Goal: Task Accomplishment & Management: Use online tool/utility

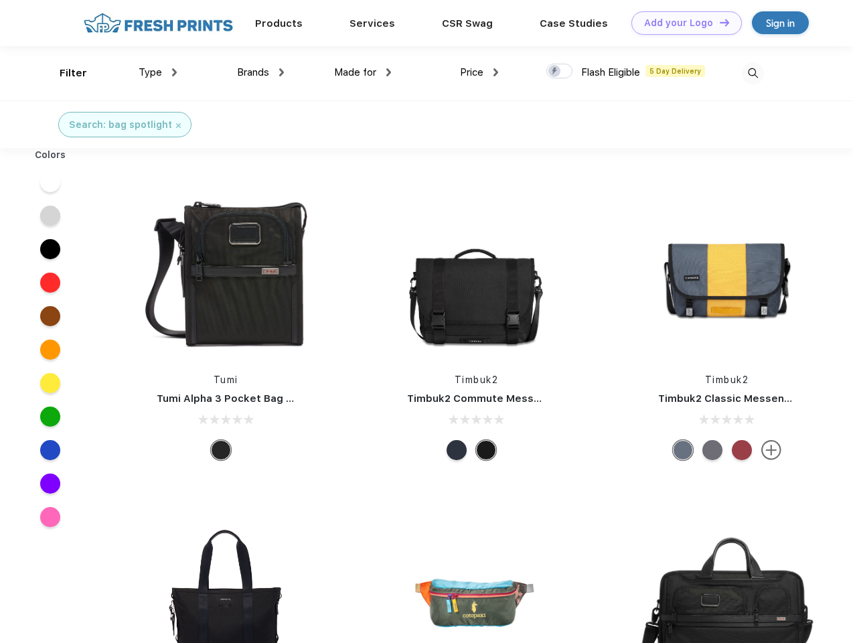
click at [682, 23] on link "Add your Logo Design Tool" at bounding box center [686, 22] width 110 height 23
click at [0, 0] on div "Design Tool" at bounding box center [0, 0] width 0 height 0
click at [718, 22] on link "Add your Logo Design Tool" at bounding box center [686, 22] width 110 height 23
click at [64, 73] on div "Filter" at bounding box center [73, 73] width 27 height 15
click at [158, 72] on span "Type" at bounding box center [150, 72] width 23 height 12
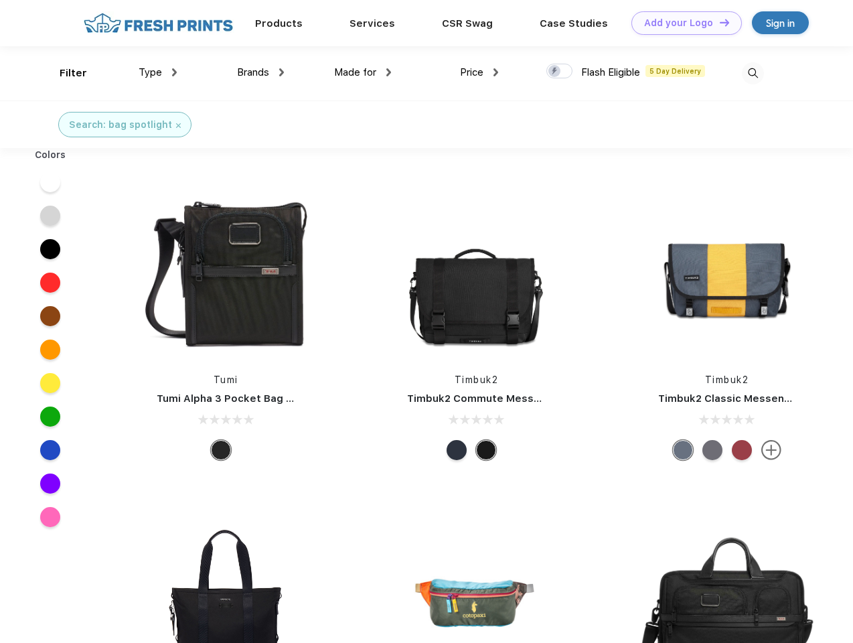
click at [260, 72] on span "Brands" at bounding box center [253, 72] width 32 height 12
click at [363, 72] on span "Made for" at bounding box center [355, 72] width 42 height 12
click at [479, 72] on span "Price" at bounding box center [471, 72] width 23 height 12
click at [560, 72] on div at bounding box center [559, 71] width 26 height 15
click at [555, 72] on input "checkbox" at bounding box center [550, 67] width 9 height 9
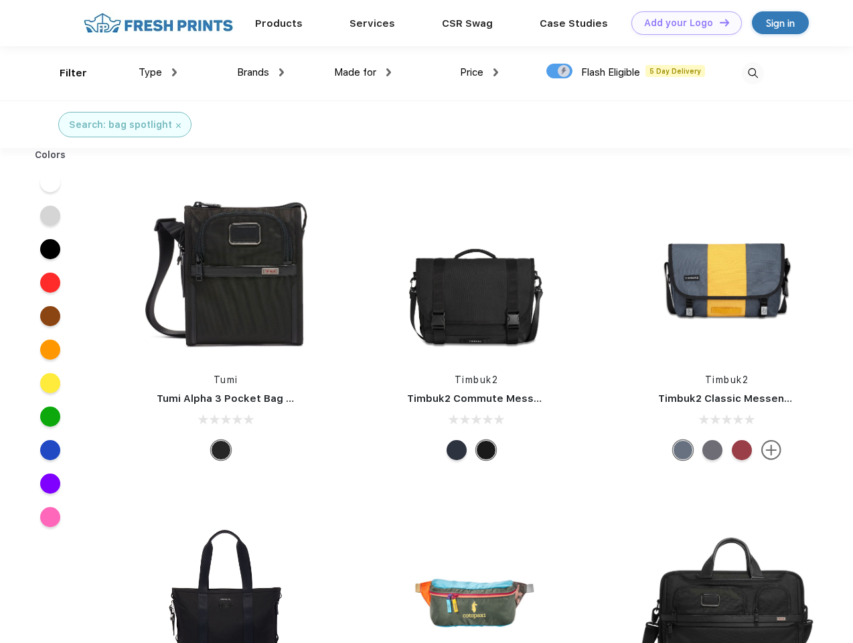
click at [753, 73] on img at bounding box center [753, 73] width 22 height 22
